Goal: Information Seeking & Learning: Learn about a topic

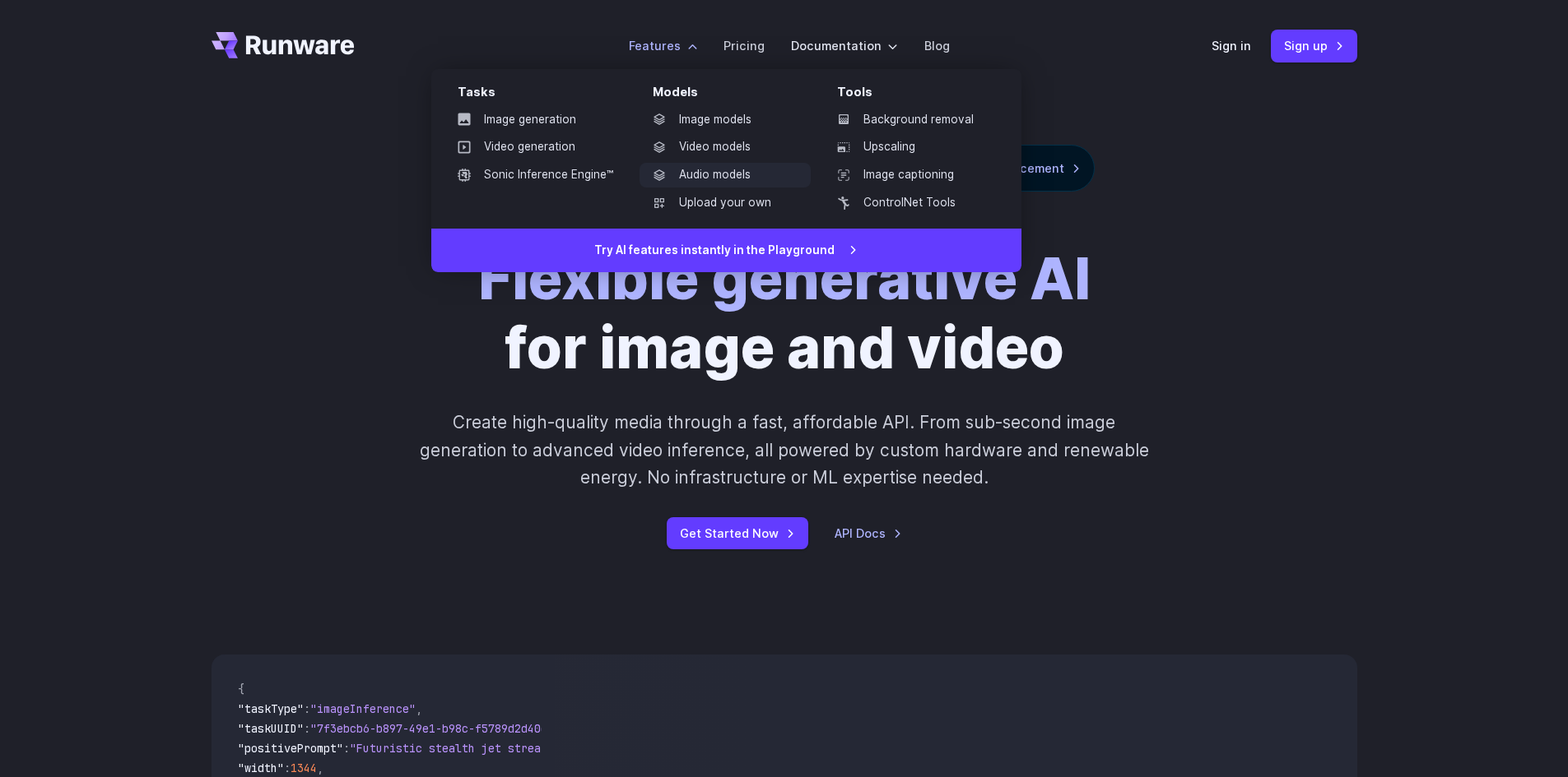
click at [735, 172] on link "Audio models" at bounding box center [725, 175] width 171 height 24
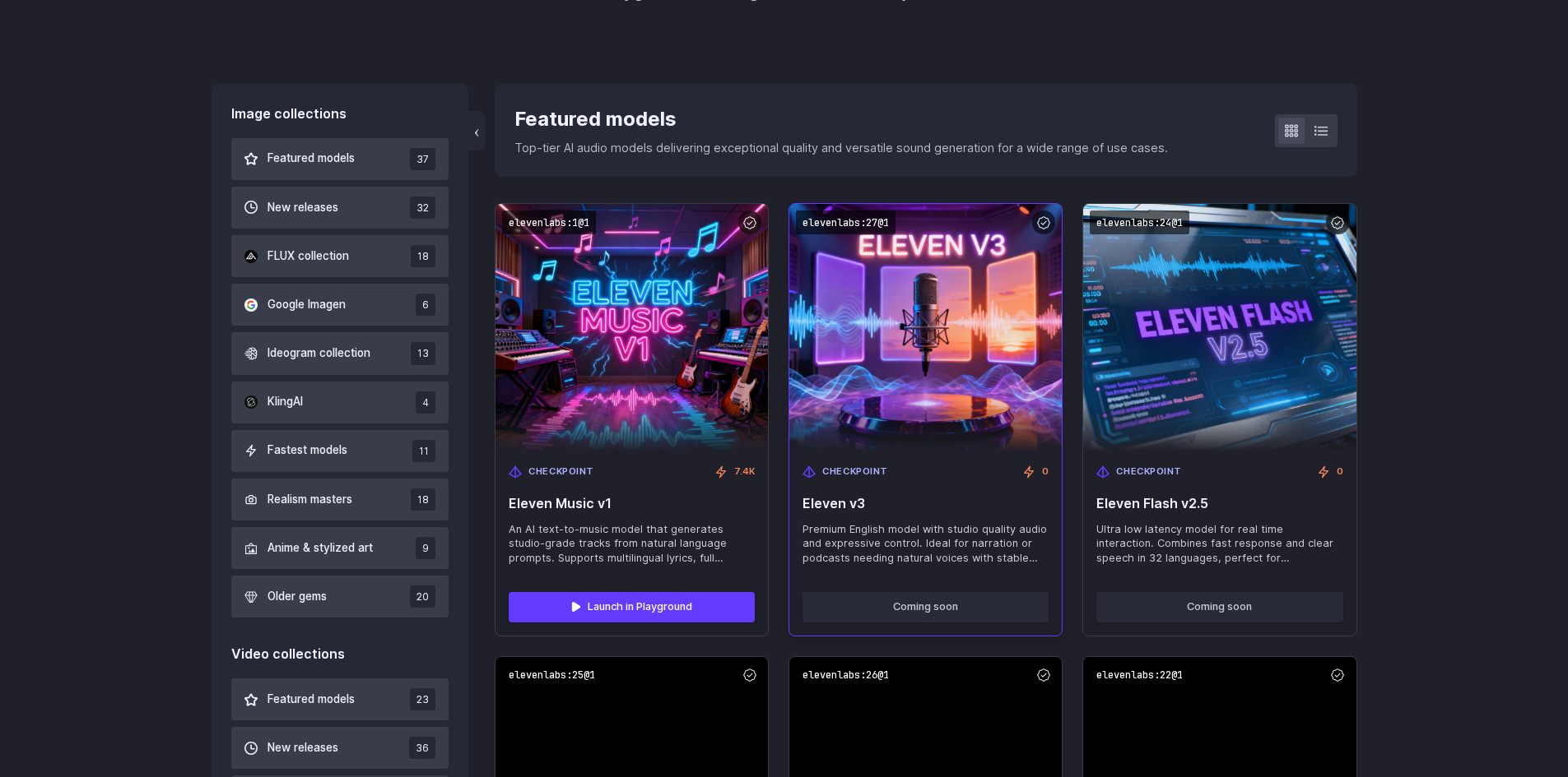
scroll to position [576, 0]
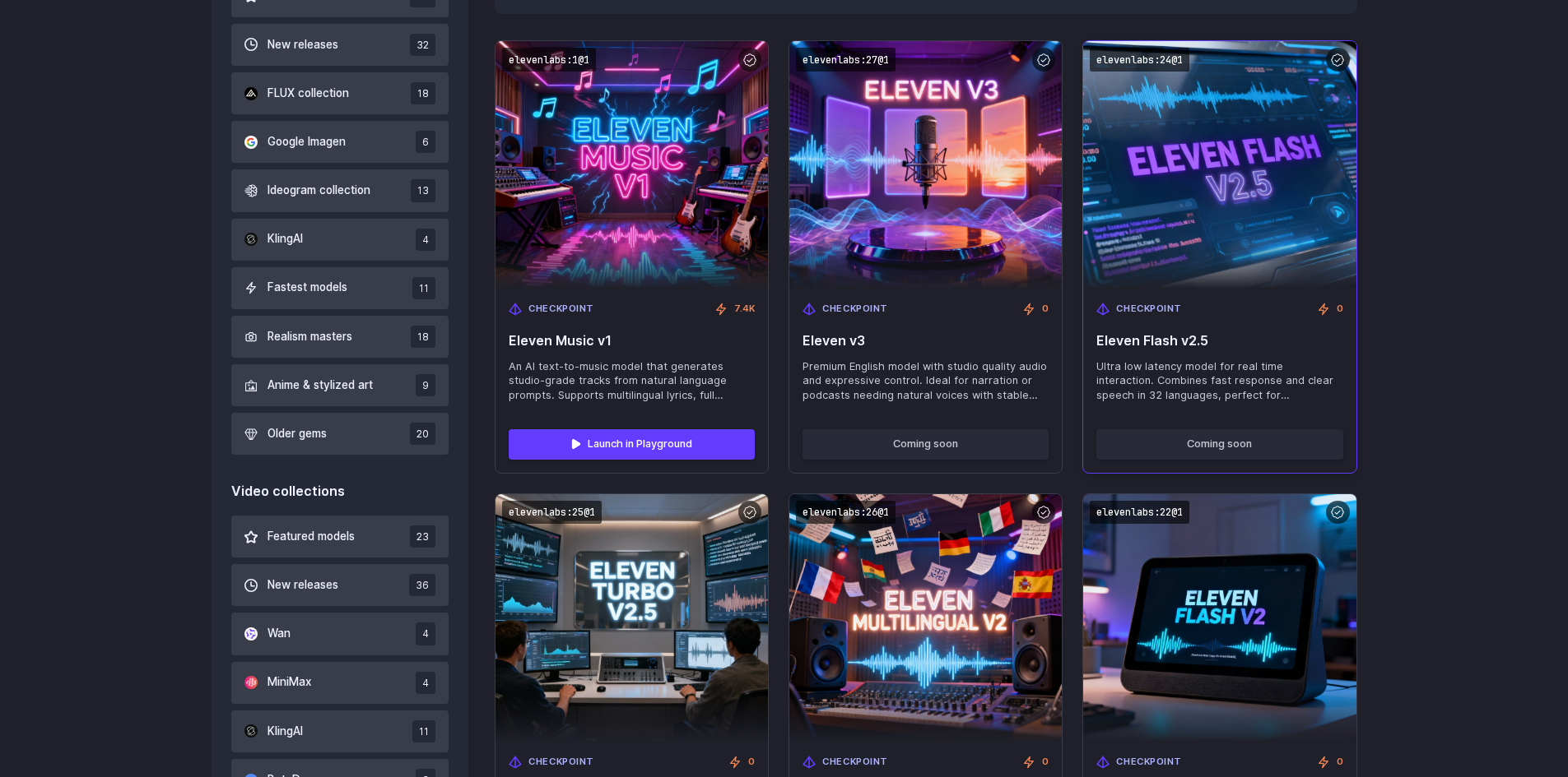
click at [1252, 355] on div "Checkpoint 0 Eleven Flash v2.5 Ultra low latency model for real time interactio…" at bounding box center [1219, 353] width 272 height 128
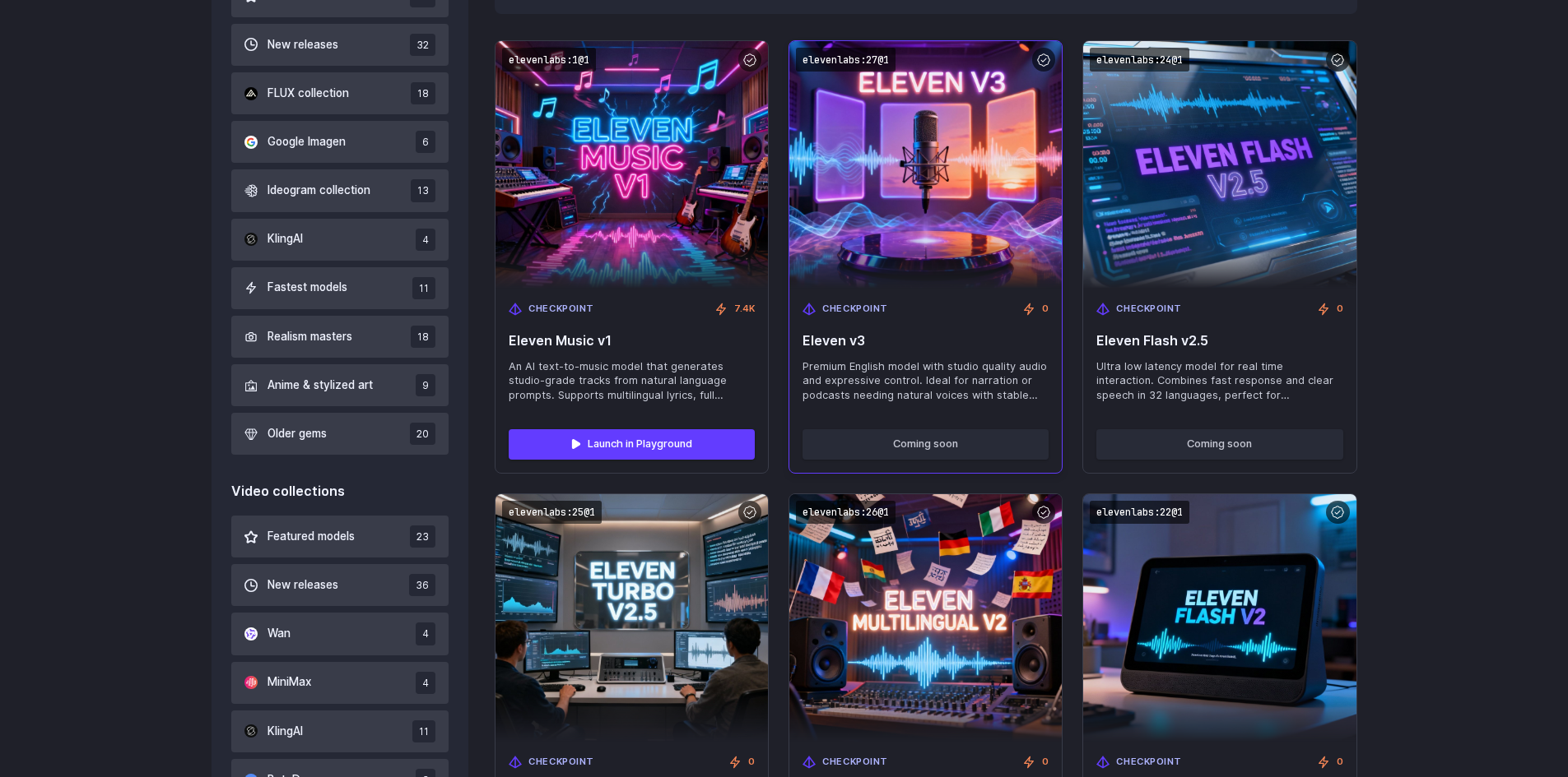
click at [910, 365] on span "Premium English model with studio quality audio and expressive control. Ideal f…" at bounding box center [925, 381] width 246 height 45
click at [854, 343] on span "Eleven v3" at bounding box center [925, 341] width 246 height 16
click at [862, 313] on span "Checkpoint" at bounding box center [855, 309] width 66 height 15
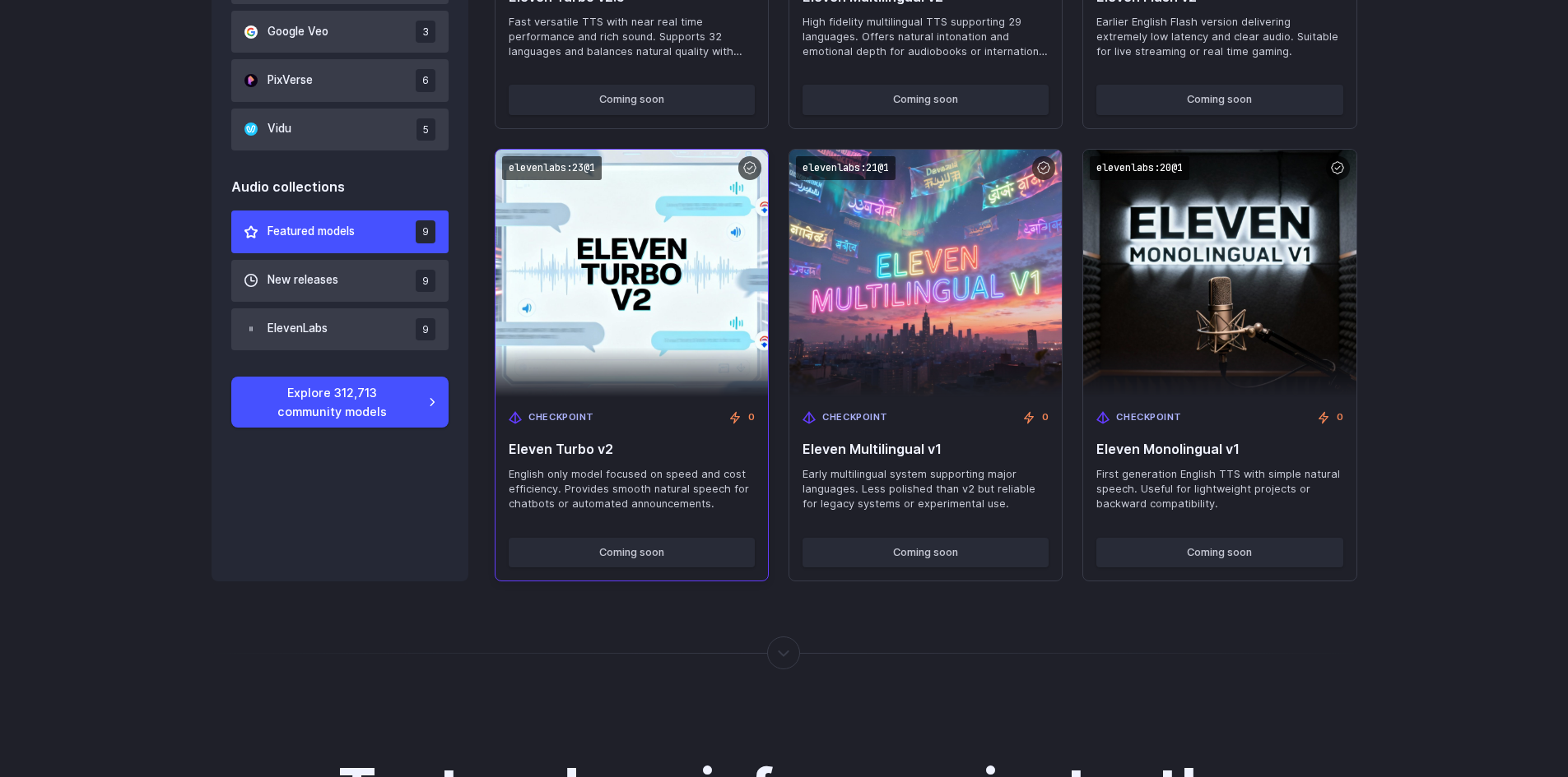
scroll to position [1399, 0]
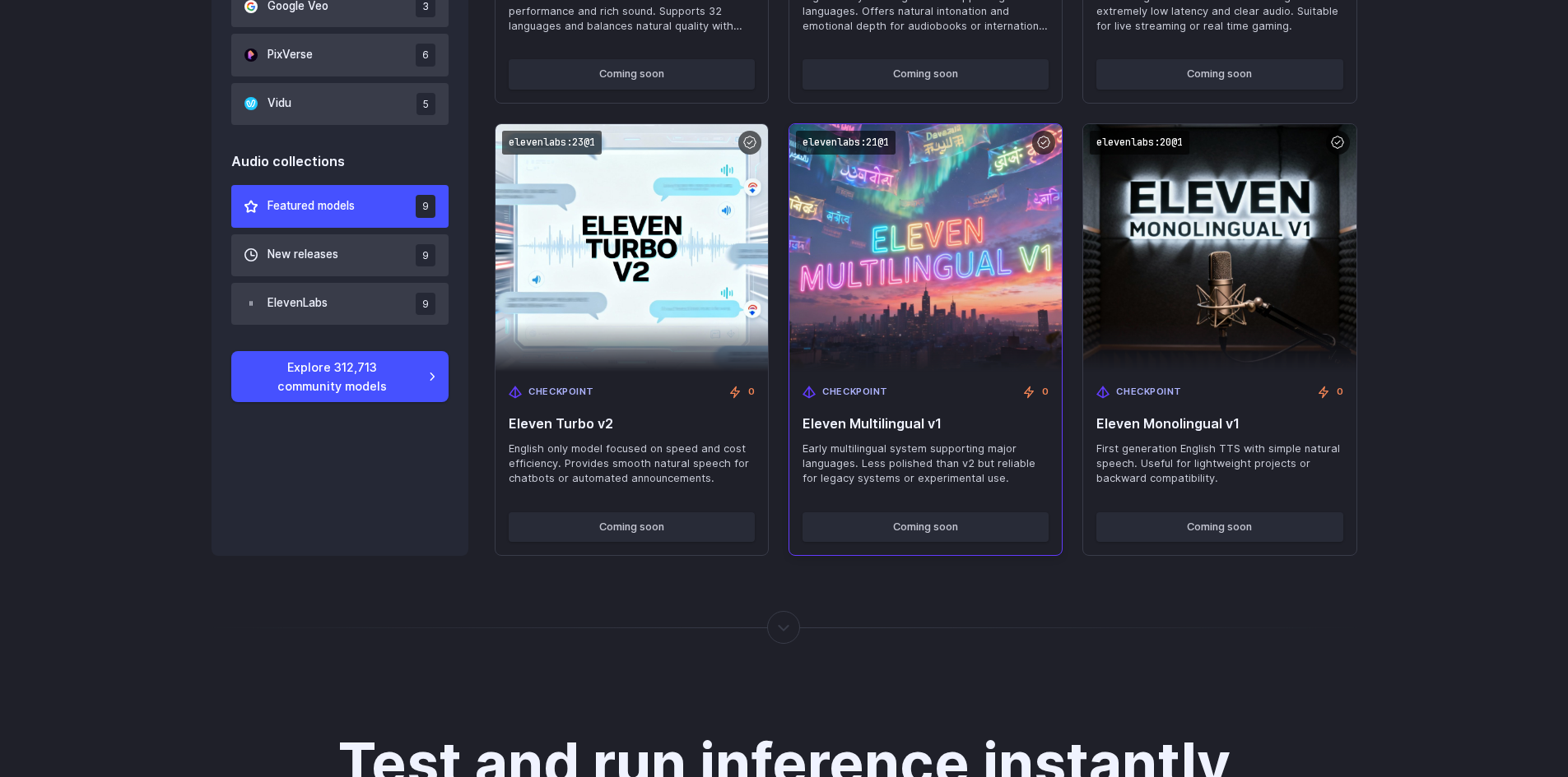
click at [957, 268] on img at bounding box center [926, 248] width 299 height 272
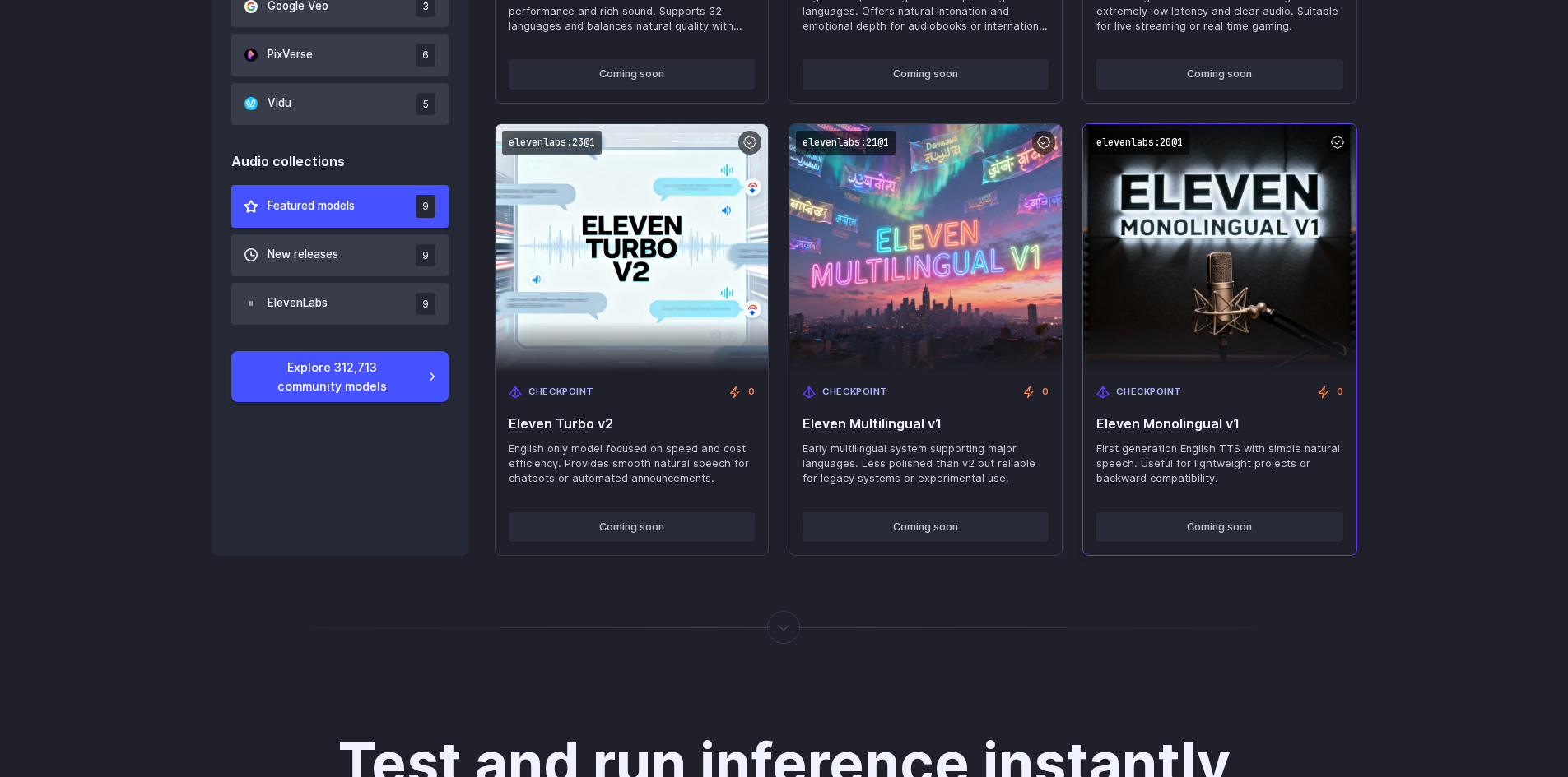
click at [1302, 267] on img at bounding box center [1219, 248] width 299 height 272
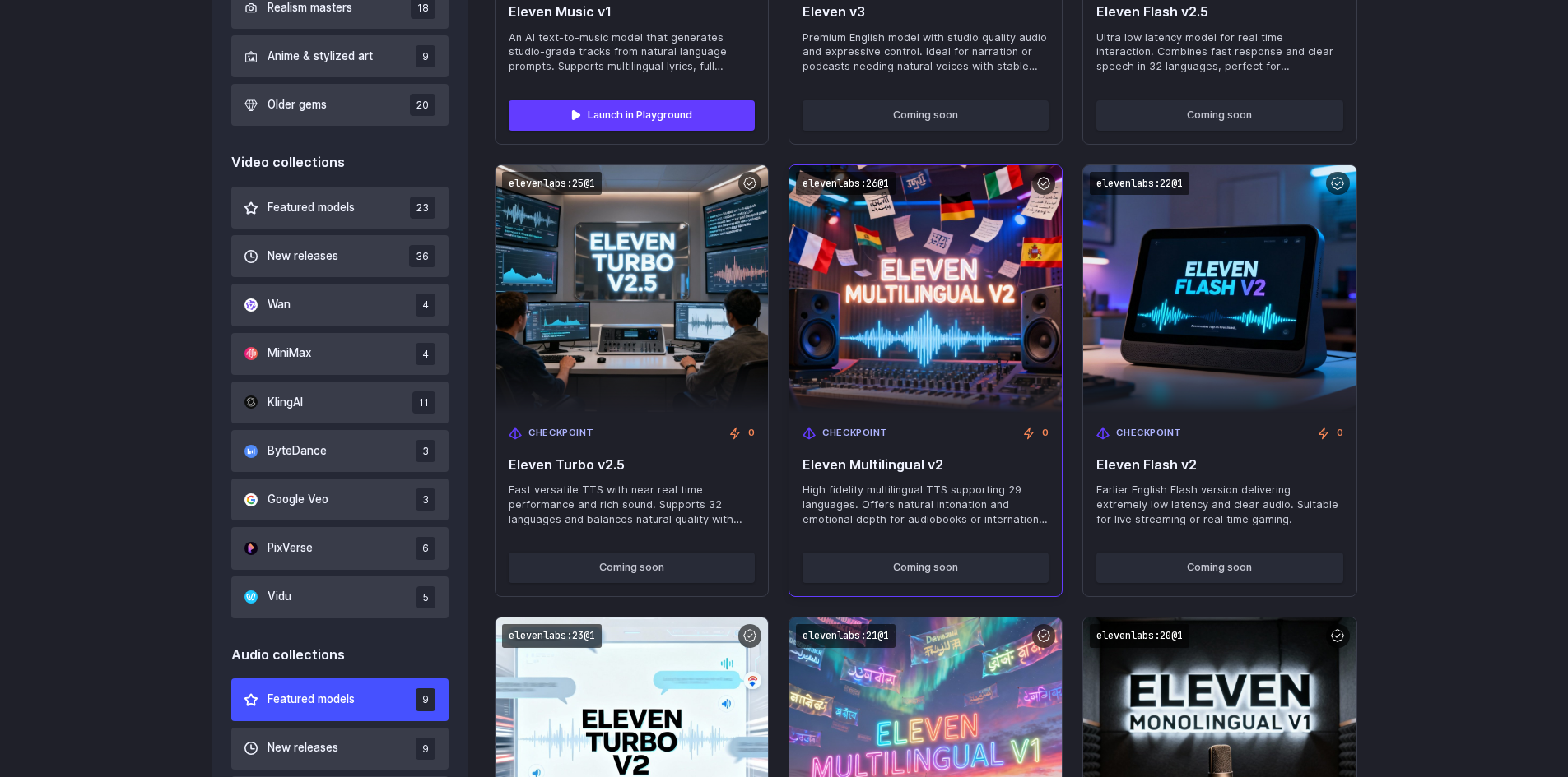
scroll to position [576, 0]
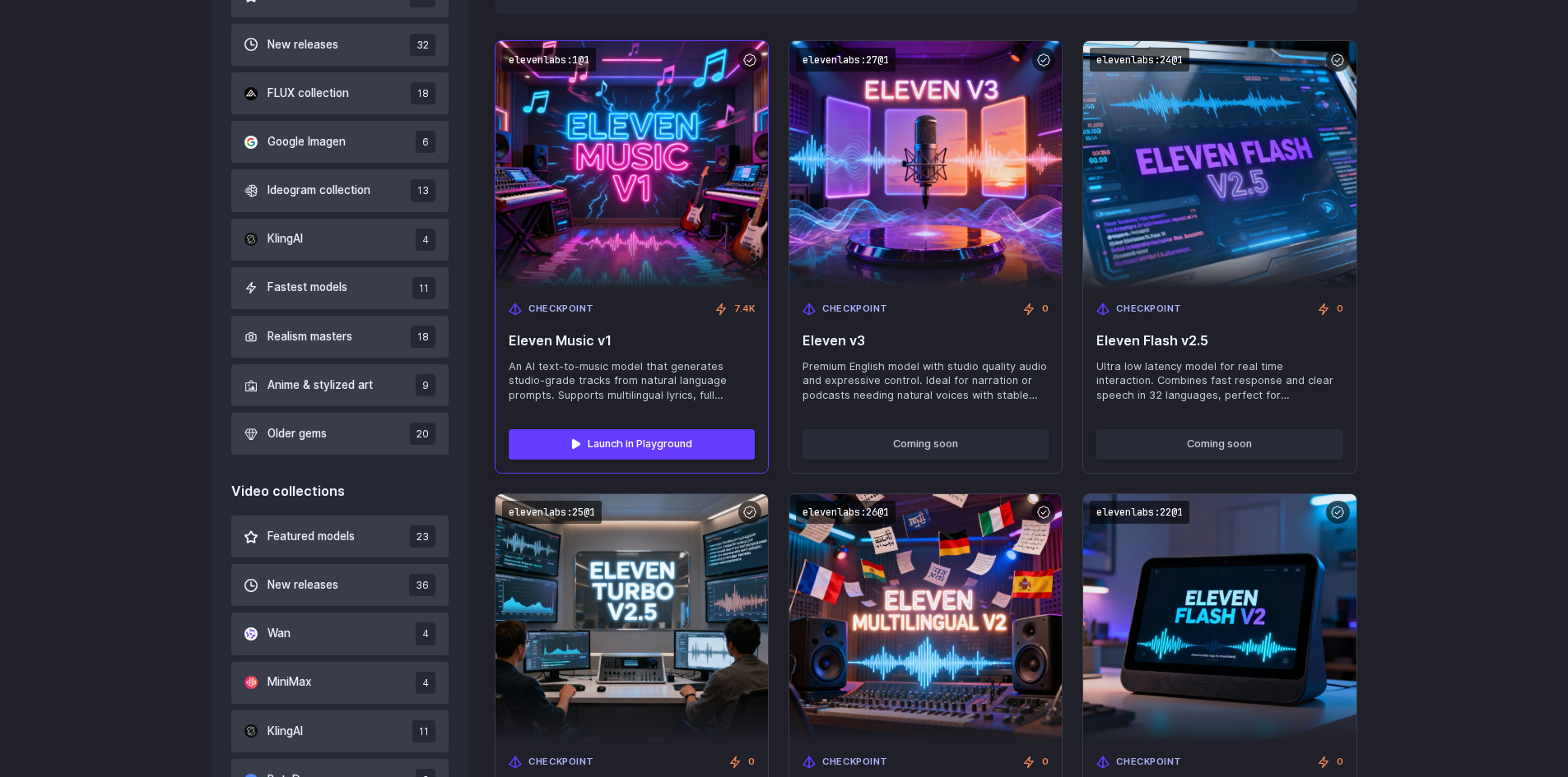
click at [621, 395] on span "An AI text-to-music model that generates studio-grade tracks from natural langu…" at bounding box center [631, 381] width 246 height 45
drag, startPoint x: 663, startPoint y: 363, endPoint x: 729, endPoint y: 369, distance: 66.3
click at [729, 366] on span "An AI text-to-music model that generates studio-grade tracks from natural langu…" at bounding box center [631, 381] width 246 height 45
click at [659, 396] on span "An AI text-to-music model that generates studio-grade tracks from natural langu…" at bounding box center [631, 381] width 246 height 45
click at [661, 255] on img at bounding box center [632, 165] width 299 height 272
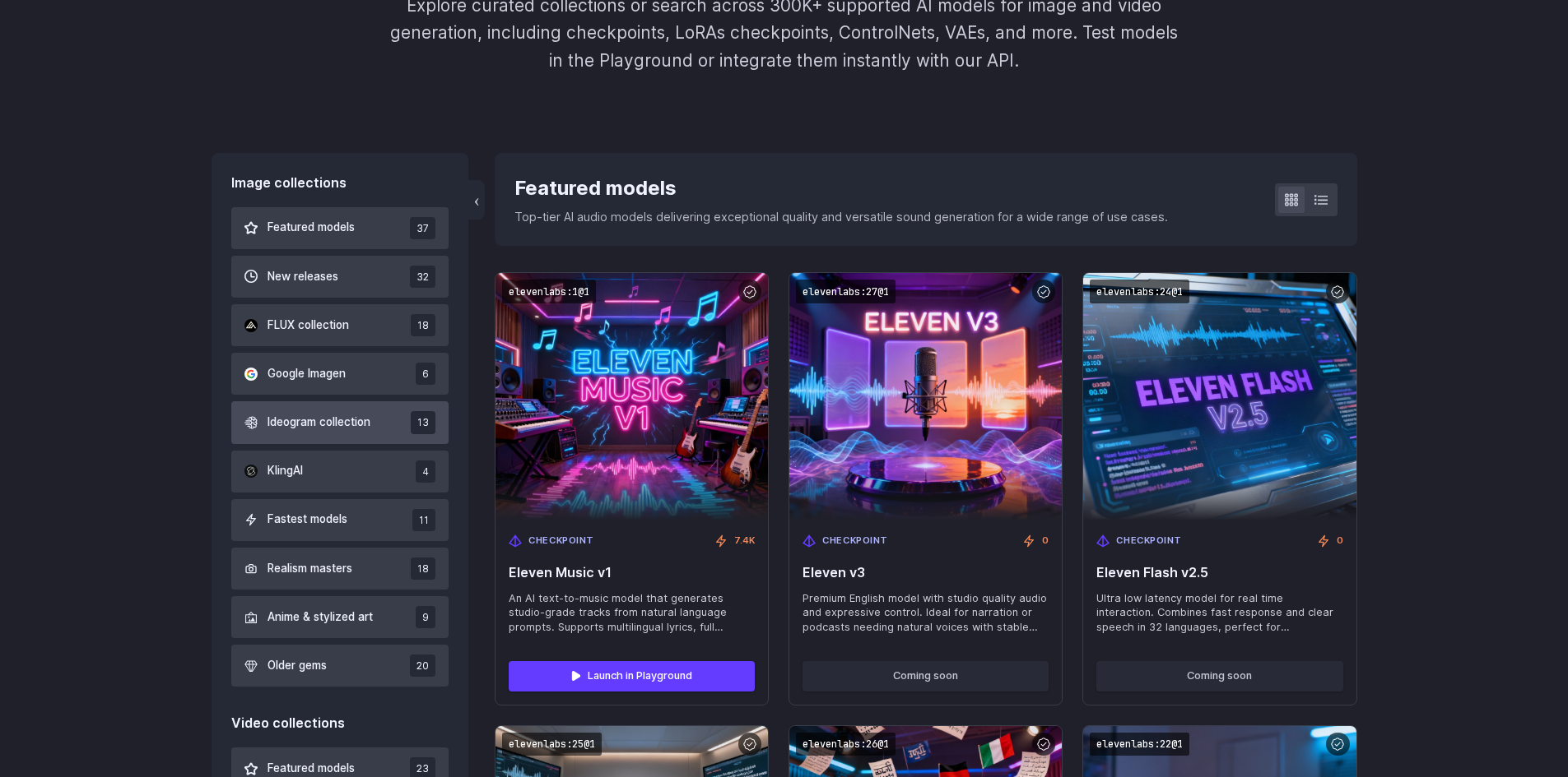
scroll to position [329, 0]
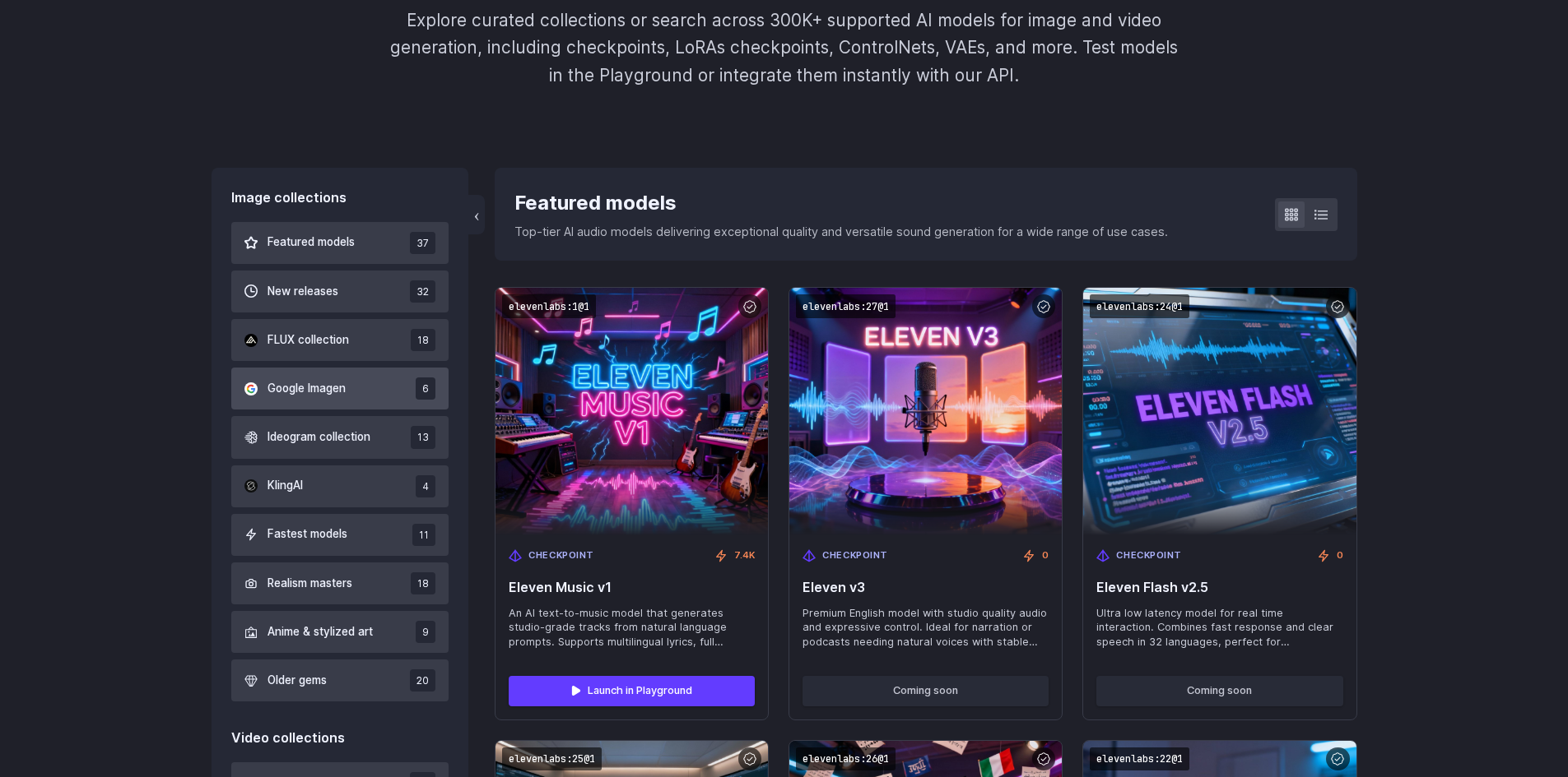
click at [326, 390] on span "Google Imagen" at bounding box center [306, 389] width 78 height 18
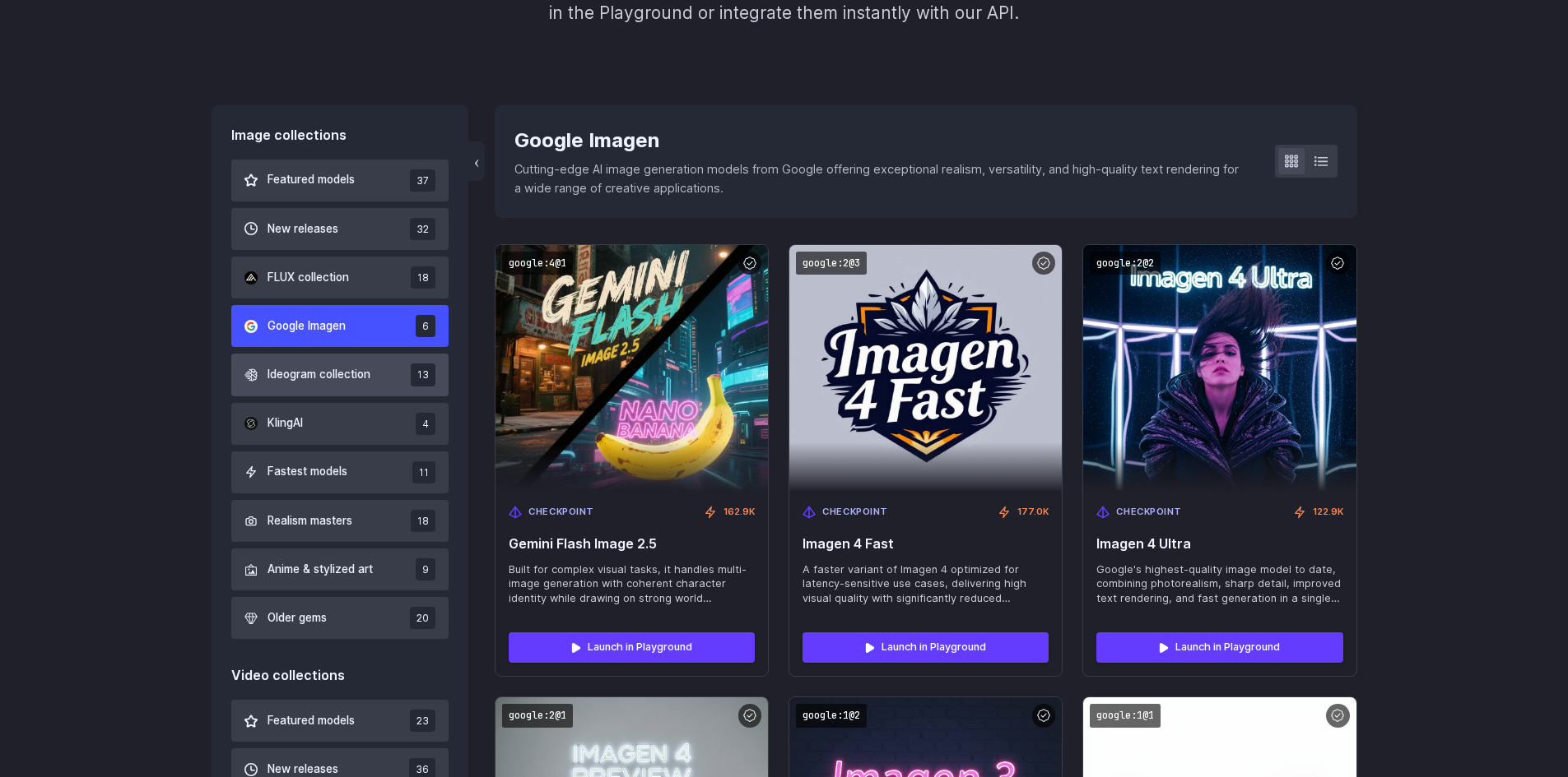
scroll to position [392, 0]
click at [346, 302] on div "Featured models 37 New releases 32 FLUX collection 18 Google Imagen 6 Ideogram …" at bounding box center [340, 399] width 218 height 480
click at [313, 276] on span "FLUX collection" at bounding box center [308, 277] width 82 height 18
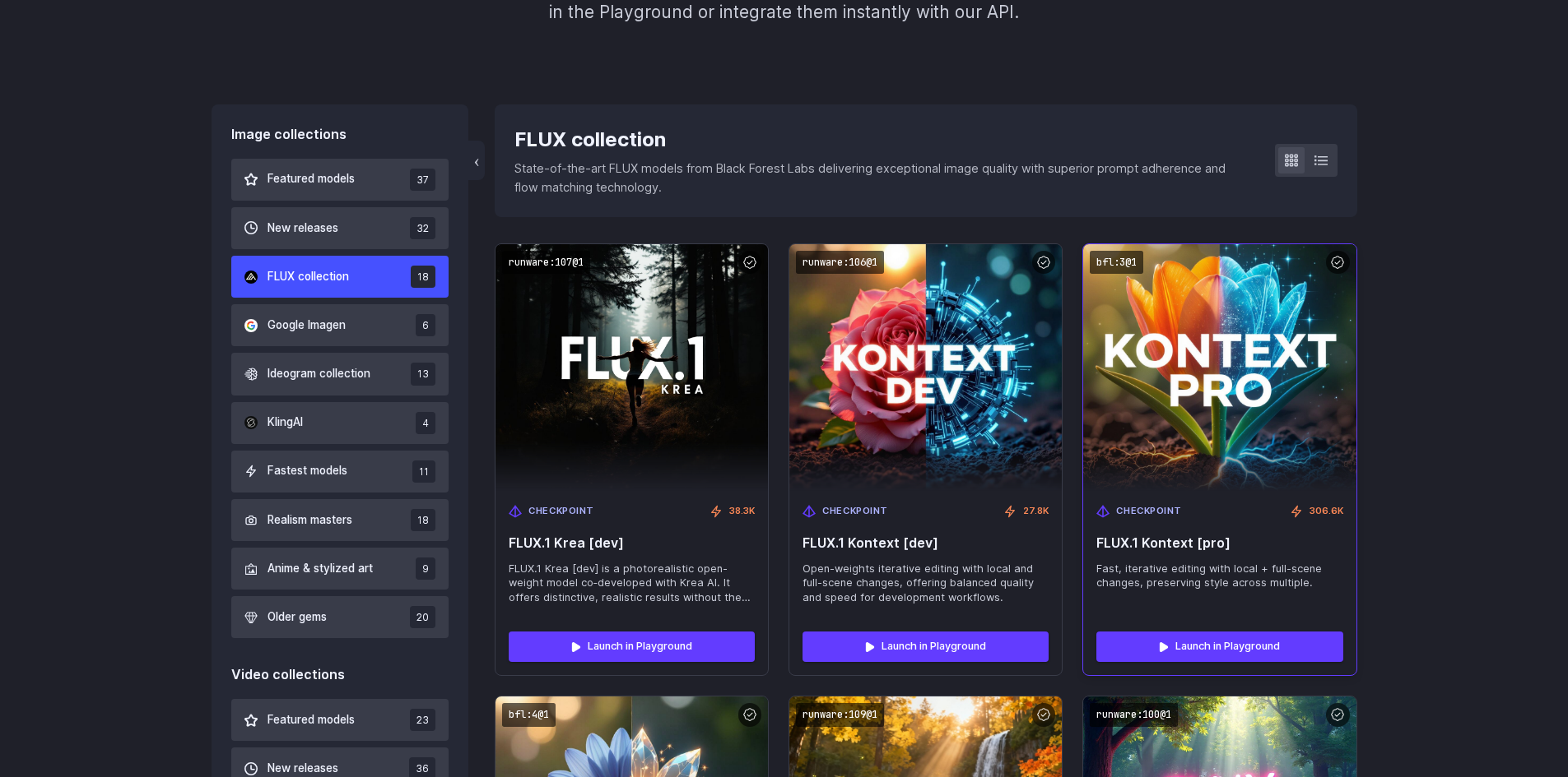
click at [1157, 323] on img at bounding box center [1219, 367] width 299 height 272
click at [1198, 543] on span "FLUX.1 Kontext [pro]" at bounding box center [1218, 543] width 246 height 16
click at [1221, 659] on link "Launch in Playground" at bounding box center [1218, 646] width 246 height 29
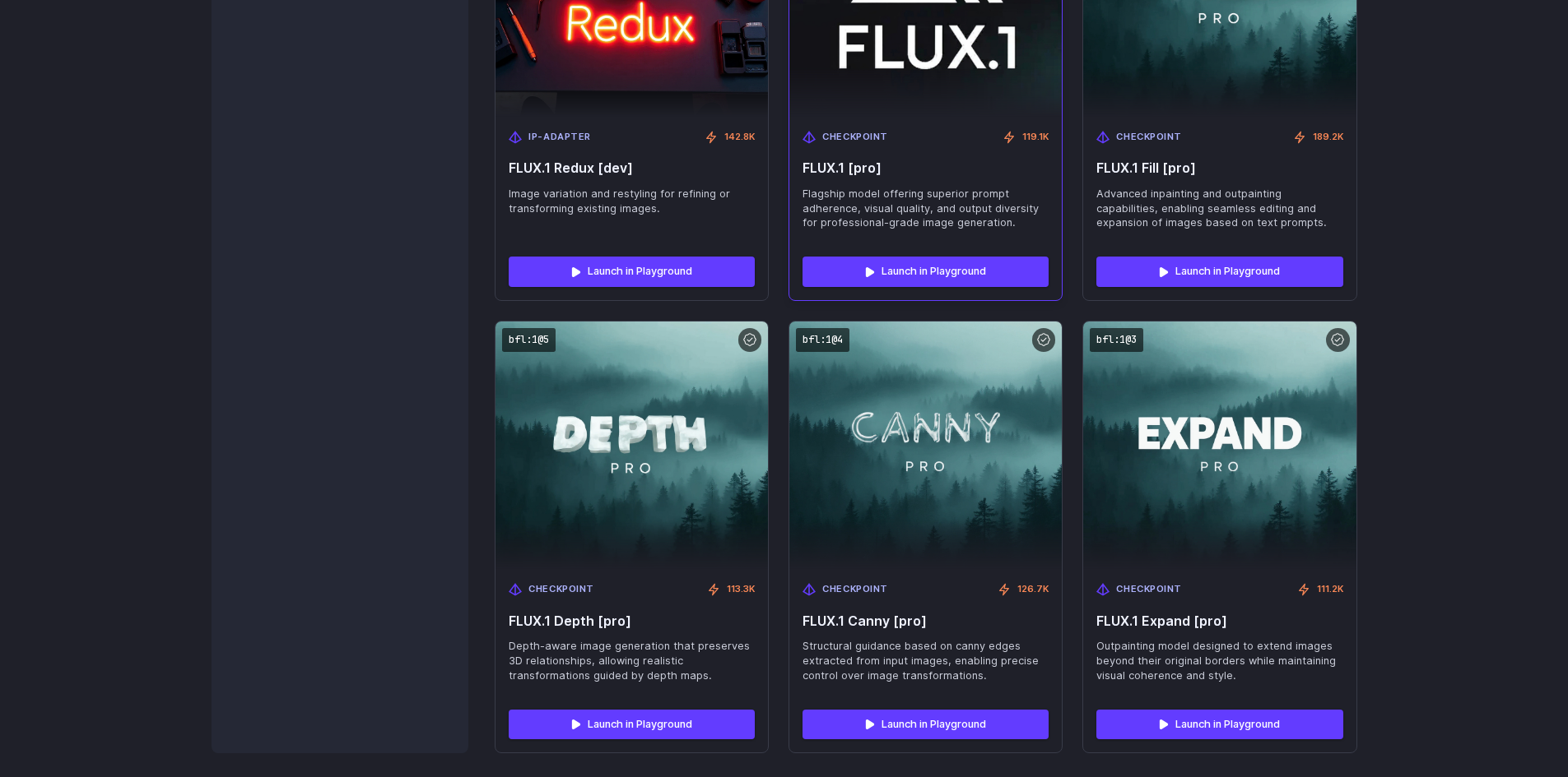
scroll to position [2449, 0]
